Goal: Find specific page/section: Find specific page/section

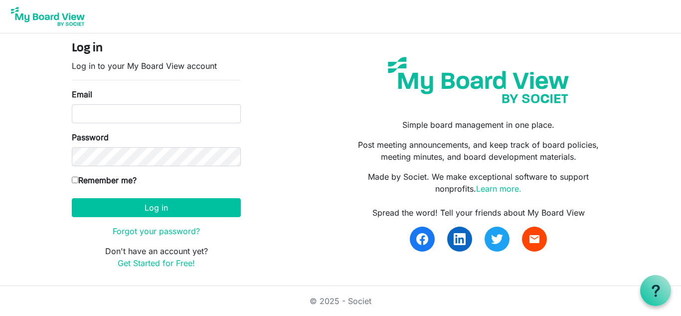
click at [111, 101] on div "Email" at bounding box center [156, 105] width 169 height 35
click at [112, 107] on input "Email" at bounding box center [156, 113] width 169 height 19
click at [72, 198] on button "Log in" at bounding box center [156, 207] width 169 height 19
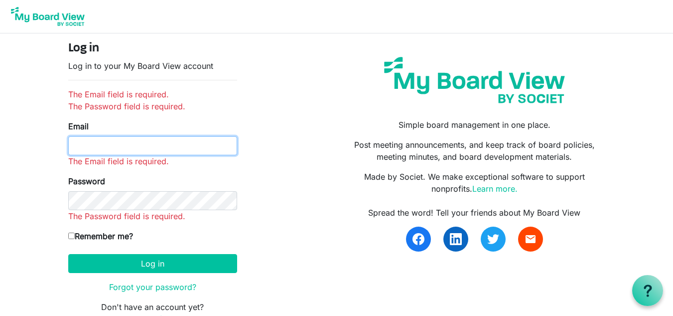
type input "ashley.kazakoff@gmail.com"
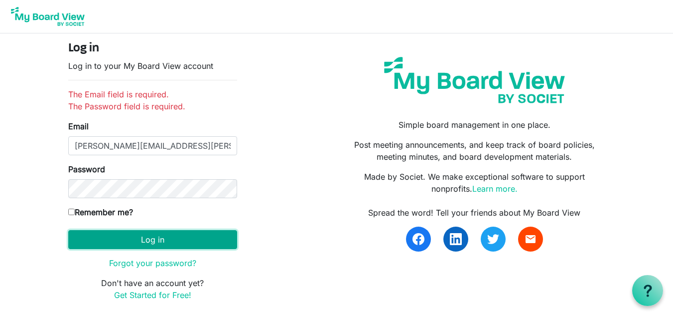
click at [157, 232] on button "Log in" at bounding box center [152, 239] width 169 height 19
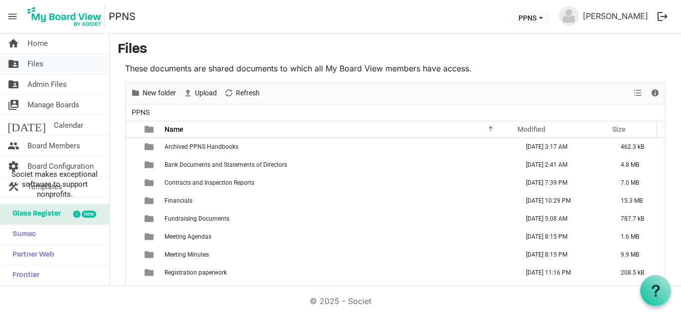
click at [47, 58] on link "folder_shared Files" at bounding box center [54, 64] width 109 height 20
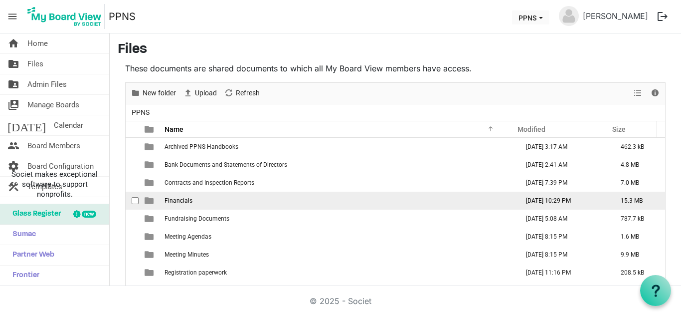
click at [248, 196] on td "Financials" at bounding box center [339, 200] width 354 height 18
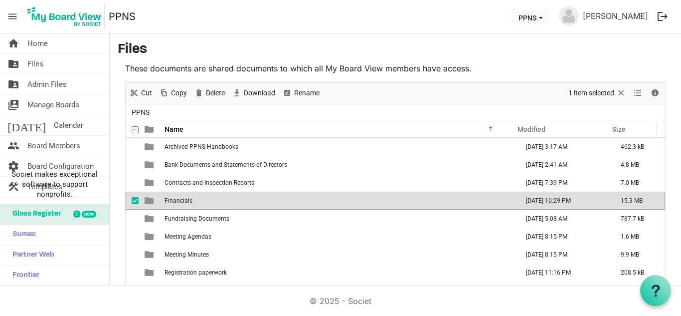
click at [248, 196] on td "Financials" at bounding box center [339, 200] width 354 height 18
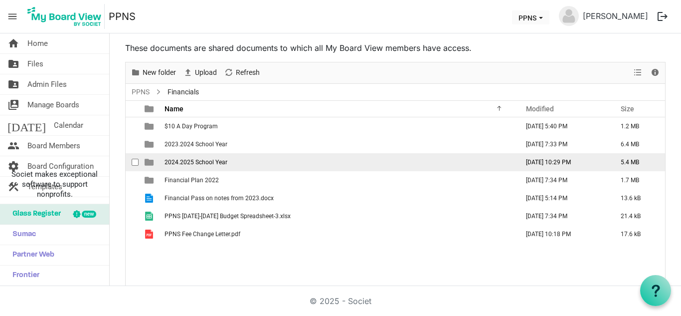
click at [249, 160] on td "2024.2025 School Year" at bounding box center [339, 162] width 354 height 18
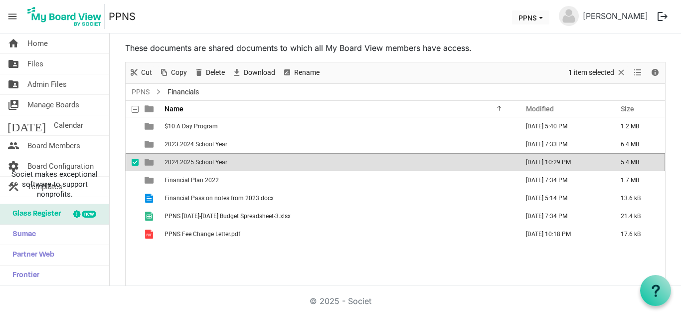
click at [249, 160] on td "2024.2025 School Year" at bounding box center [339, 162] width 354 height 18
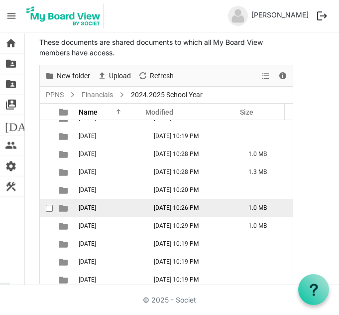
scroll to position [0, 0]
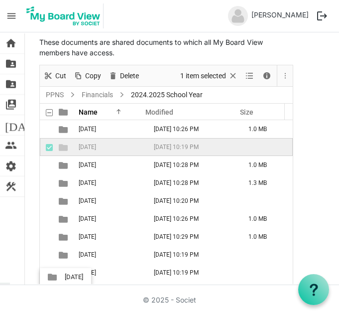
drag, startPoint x: 157, startPoint y: 150, endPoint x: -195, endPoint y: 277, distance: 374.5
click at [0, 277] on html "menu PPNS PPNS Ashley Sheehan logout home Home folder_shared Files folder_share…" at bounding box center [169, 157] width 339 height 315
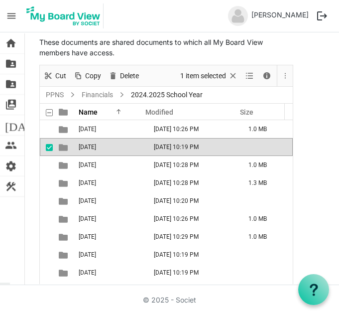
click at [47, 147] on span "checkbox" at bounding box center [49, 147] width 7 height 7
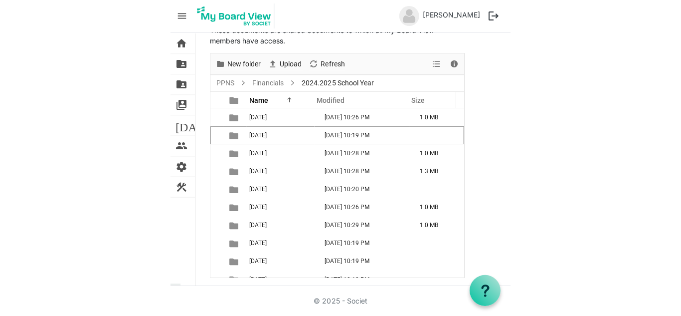
scroll to position [29, 0]
